Goal: Obtain resource: Download file/media

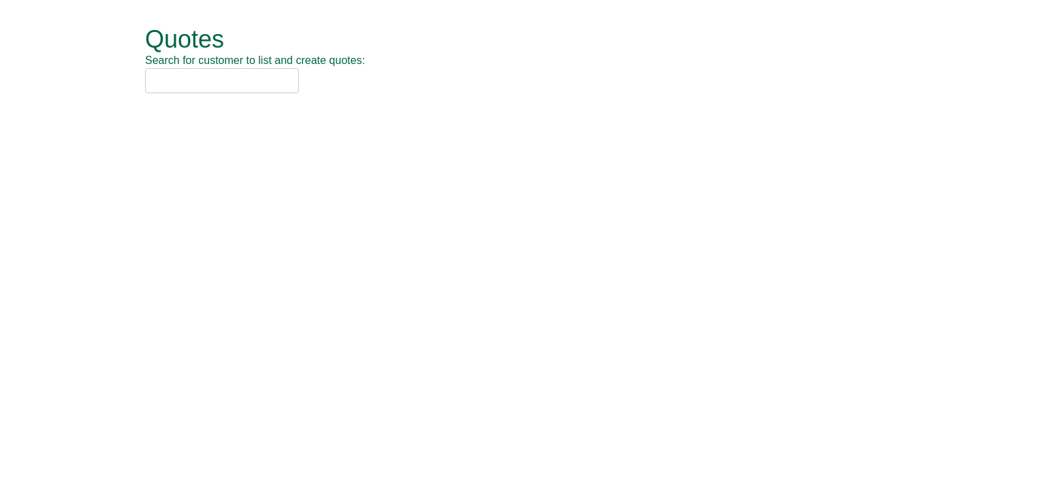
click at [214, 77] on input "text" at bounding box center [222, 80] width 154 height 25
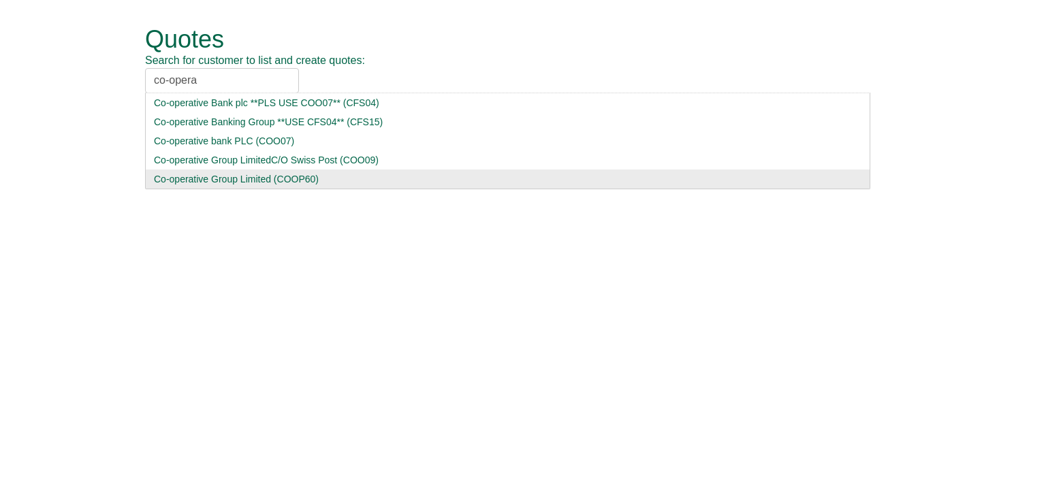
type input "co-opera"
click at [219, 176] on div "Co-operative Group Limited (COOP60)" at bounding box center [507, 179] width 707 height 14
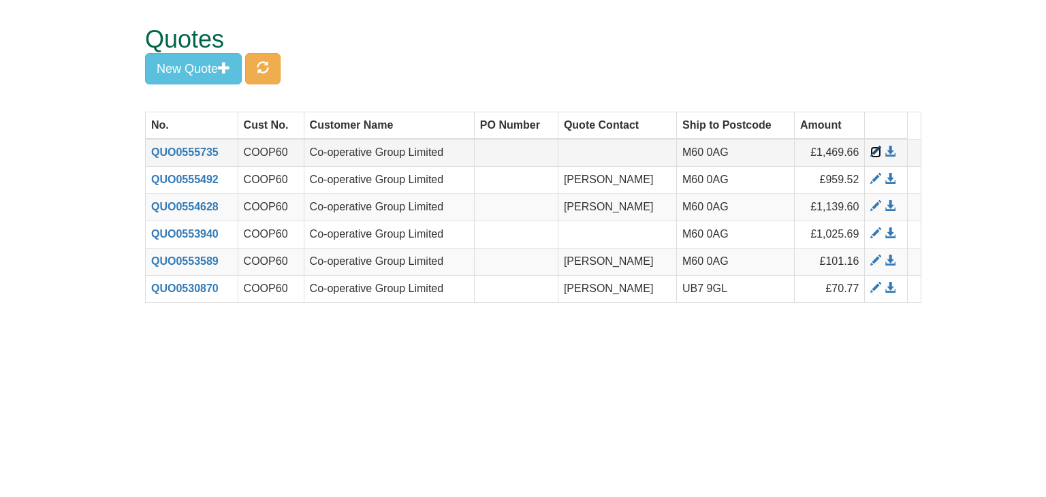
click at [871, 150] on span at bounding box center [875, 151] width 11 height 11
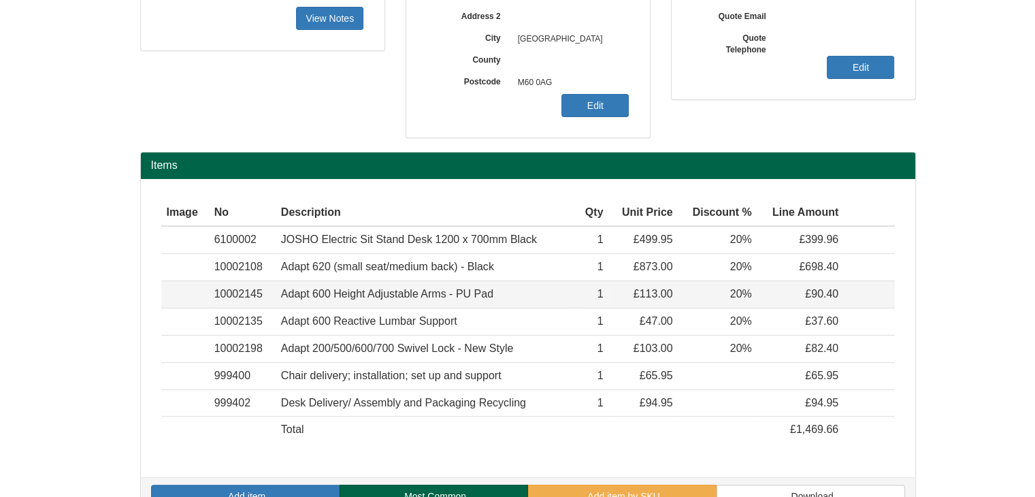
scroll to position [353, 0]
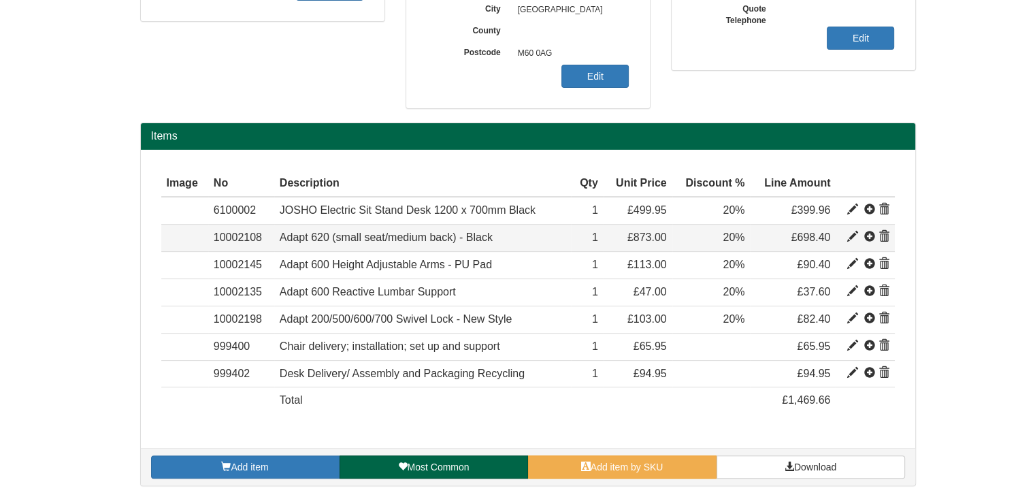
click at [887, 237] on span at bounding box center [884, 236] width 11 height 11
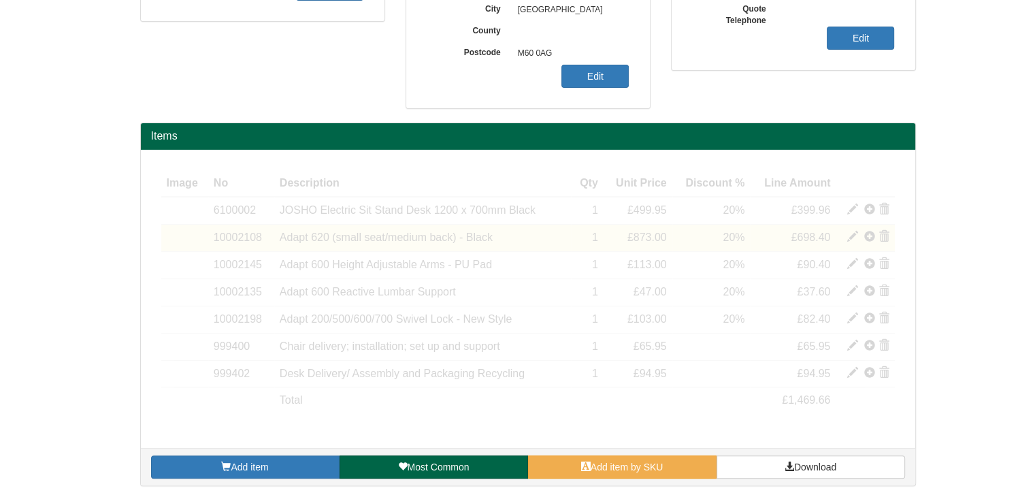
scroll to position [327, 0]
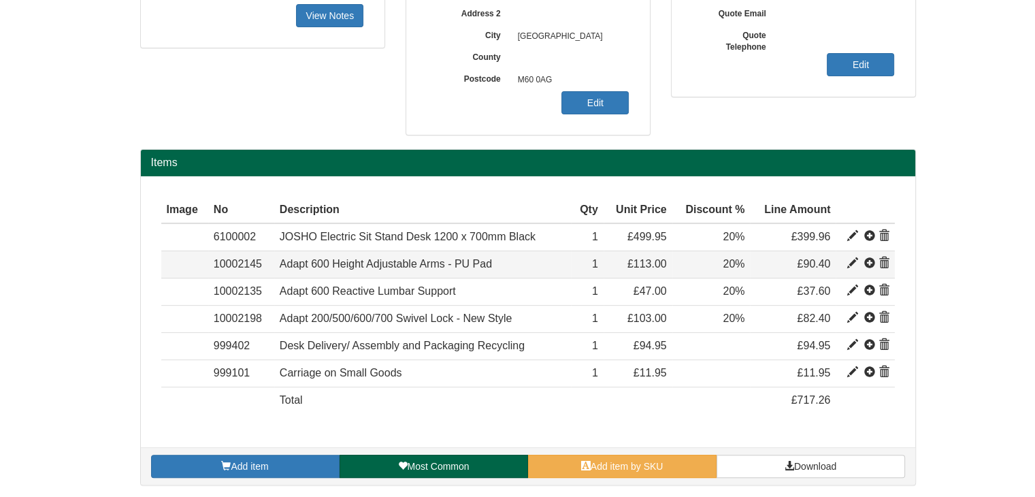
click at [882, 262] on span at bounding box center [884, 263] width 11 height 11
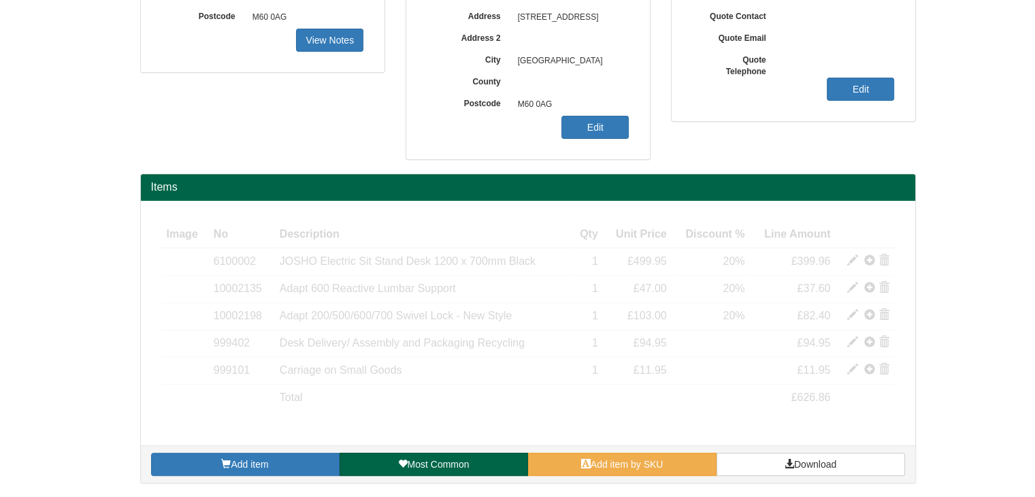
scroll to position [299, 0]
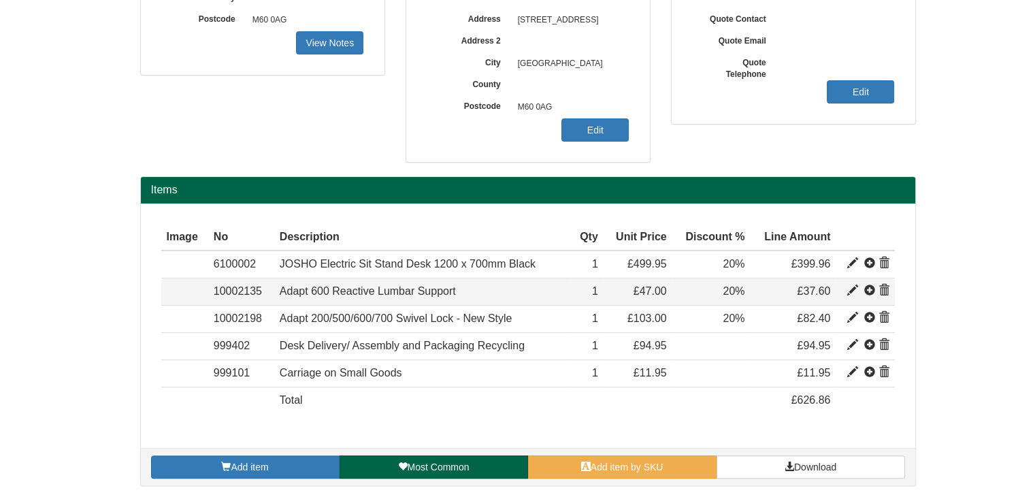
click at [882, 292] on span at bounding box center [884, 290] width 11 height 11
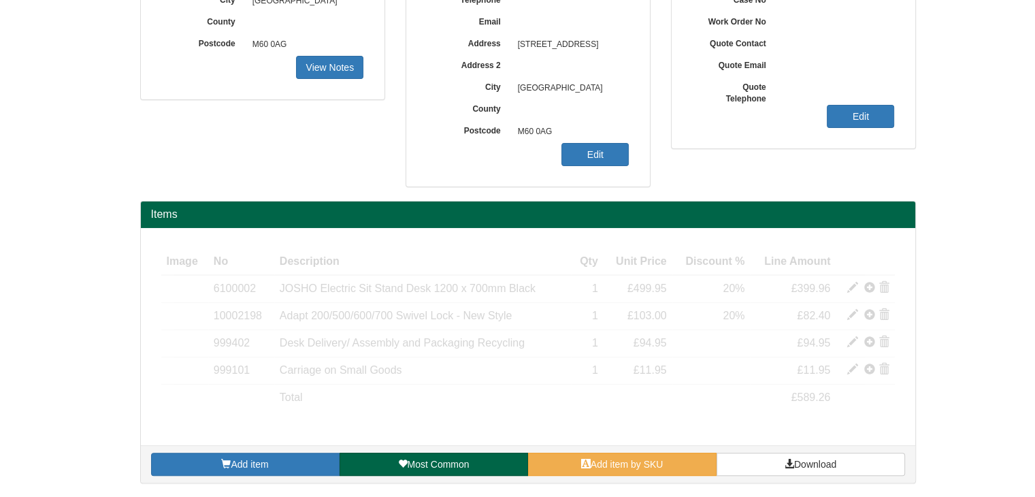
scroll to position [272, 0]
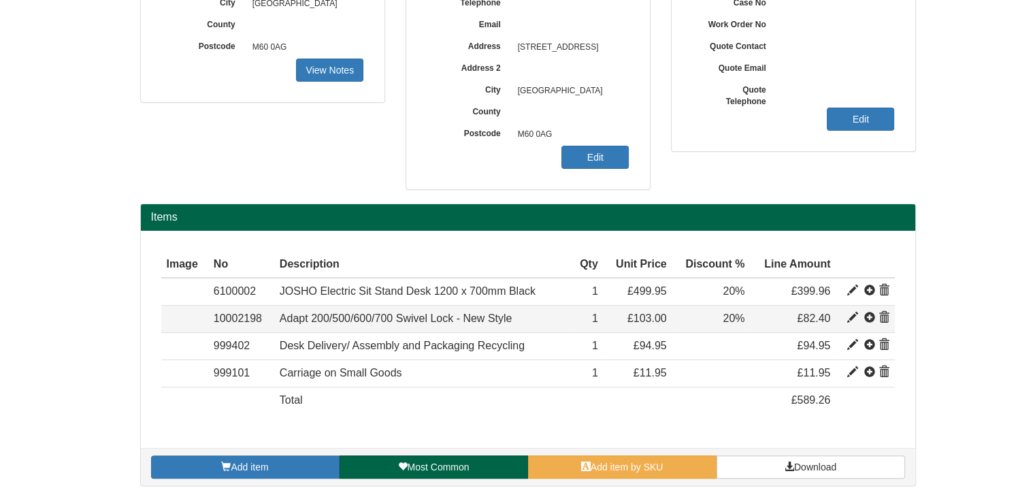
click at [885, 321] on span at bounding box center [884, 317] width 11 height 11
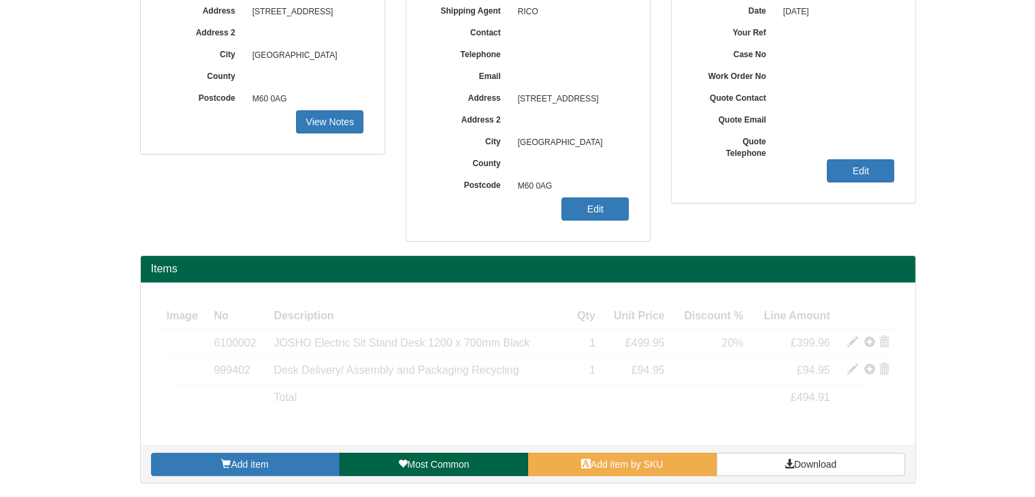
scroll to position [218, 0]
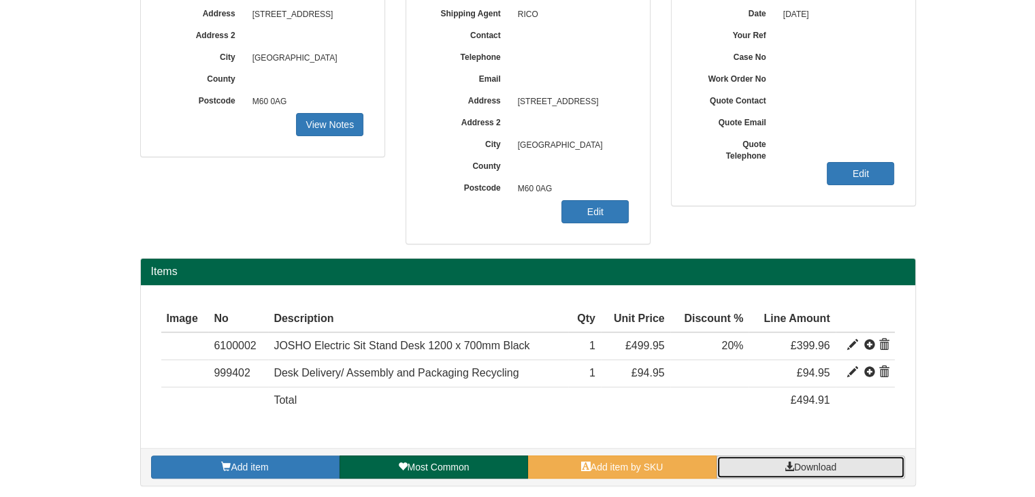
click at [799, 462] on span "Download" at bounding box center [815, 466] width 42 height 11
